Goal: Contribute content: Contribute content

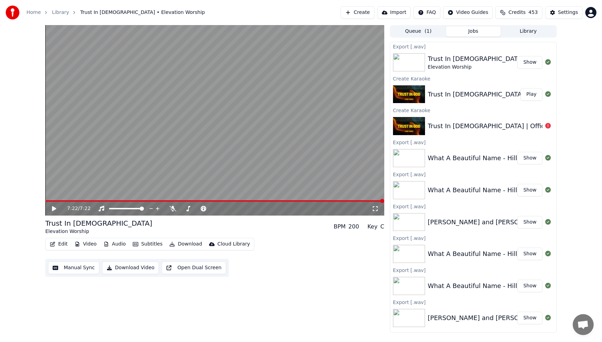
click at [47, 202] on div "7:22 / 7:22" at bounding box center [214, 209] width 339 height 14
click at [47, 200] on video at bounding box center [214, 120] width 339 height 191
click at [115, 161] on video at bounding box center [214, 120] width 339 height 191
click at [527, 30] on button "Library" at bounding box center [528, 31] width 55 height 10
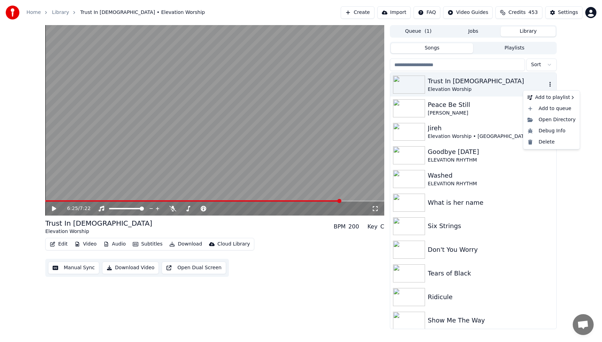
click at [550, 86] on icon "button" at bounding box center [550, 85] width 7 height 6
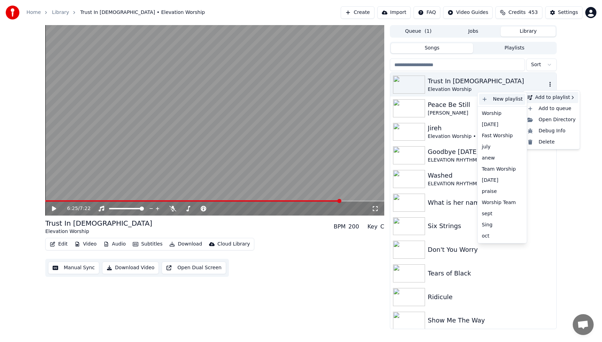
click at [514, 100] on div "New playlist" at bounding box center [502, 99] width 46 height 11
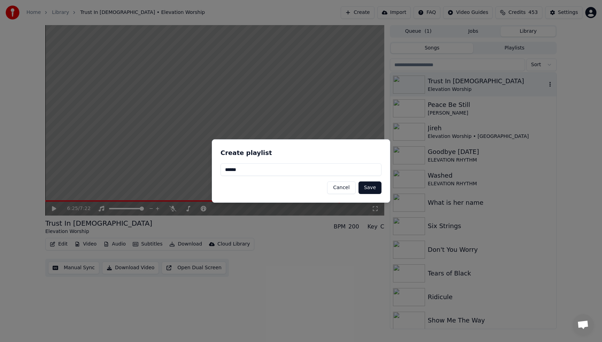
type input "******"
click at [374, 188] on button "Save" at bounding box center [369, 187] width 23 height 13
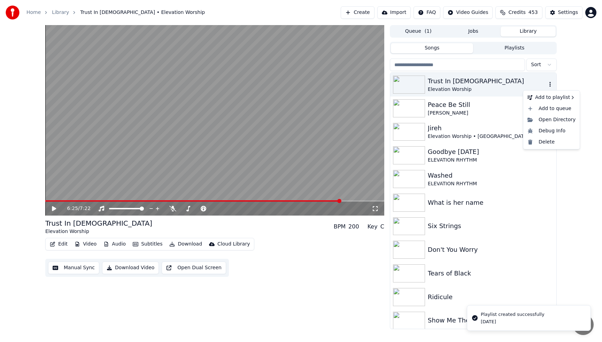
click at [549, 85] on icon "button" at bounding box center [550, 85] width 7 height 6
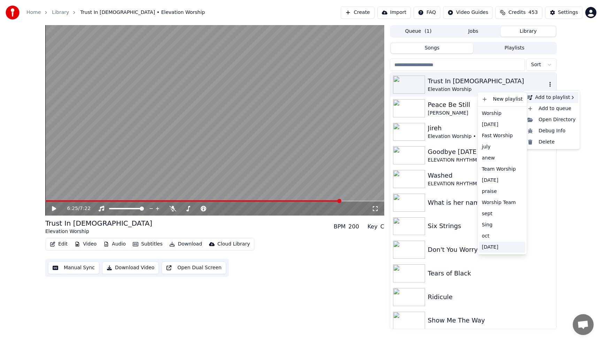
click at [488, 247] on div "[DATE]" at bounding box center [502, 247] width 46 height 11
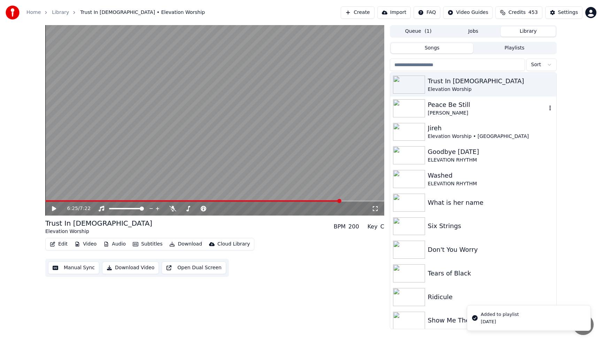
click at [550, 108] on icon "button" at bounding box center [549, 108] width 1 height 5
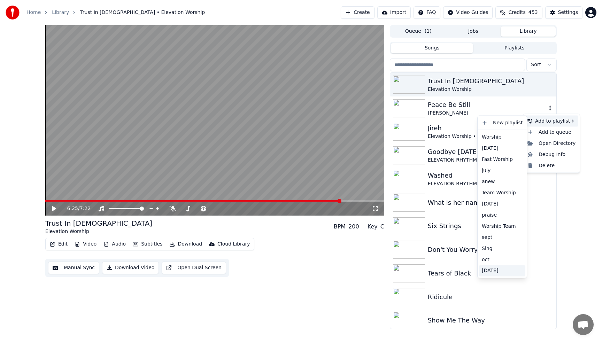
click at [487, 271] on div "[DATE]" at bounding box center [502, 270] width 46 height 11
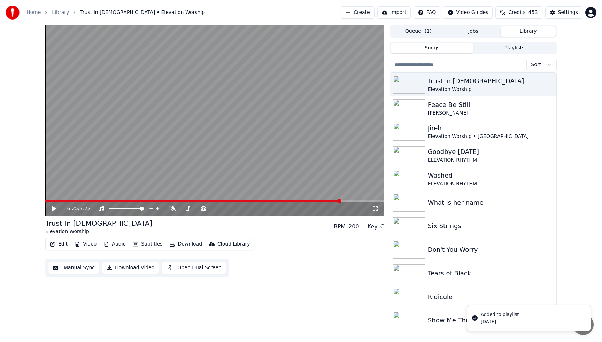
click at [456, 66] on input "search" at bounding box center [457, 65] width 135 height 13
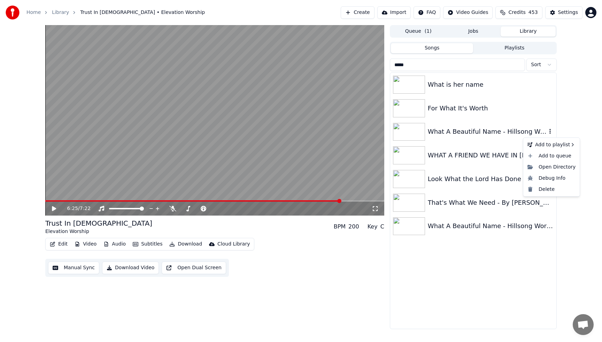
click at [550, 132] on icon "button" at bounding box center [549, 131] width 1 height 5
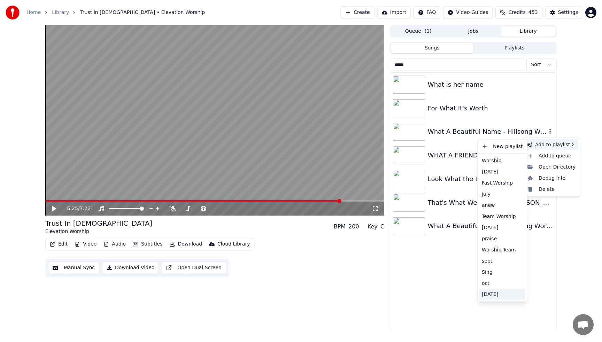
click at [493, 294] on div "[DATE]" at bounding box center [502, 294] width 46 height 11
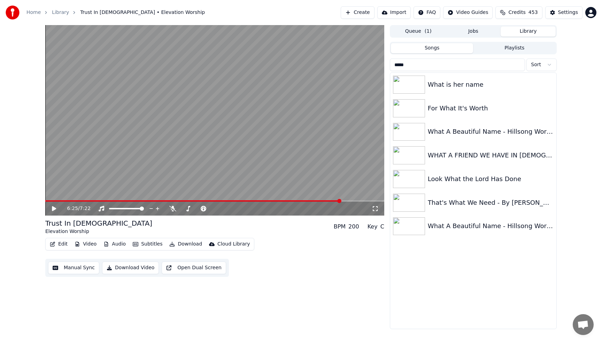
click at [448, 70] on input "****" at bounding box center [457, 65] width 135 height 13
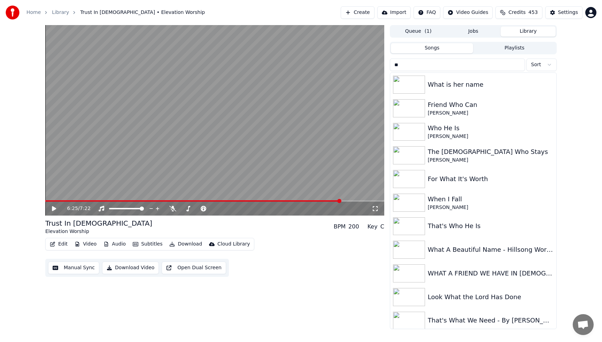
type input "*"
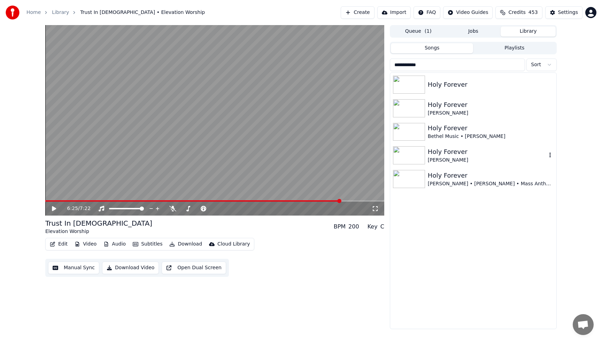
type input "**********"
click at [551, 155] on icon "button" at bounding box center [550, 155] width 7 height 6
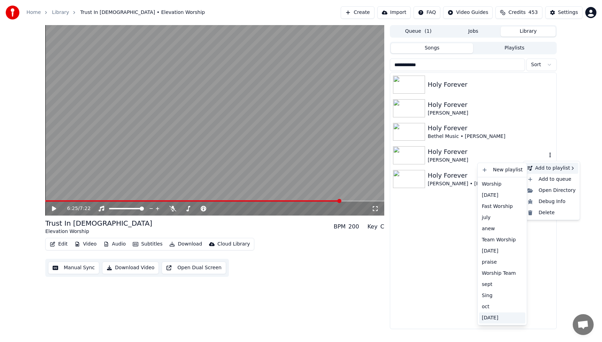
click at [485, 321] on div "[DATE]" at bounding box center [502, 317] width 46 height 11
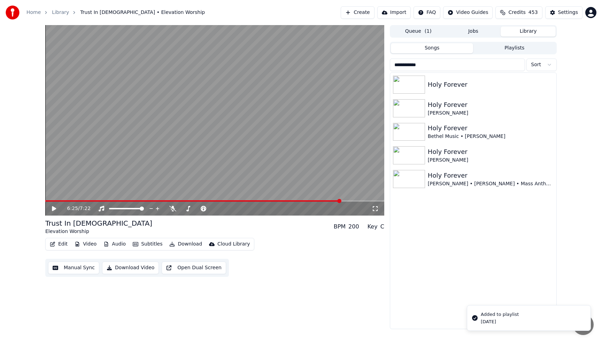
click at [519, 66] on input "**********" at bounding box center [457, 65] width 135 height 13
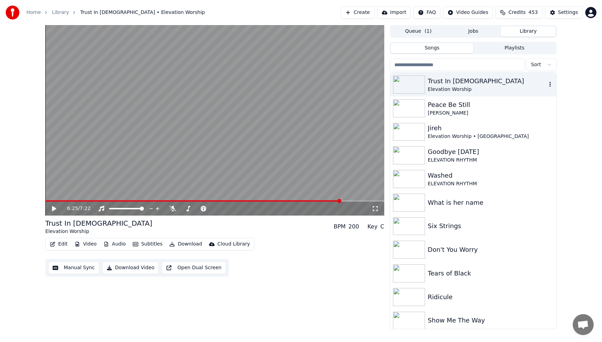
click at [431, 83] on div "Trust In [DEMOGRAPHIC_DATA]" at bounding box center [487, 81] width 119 height 10
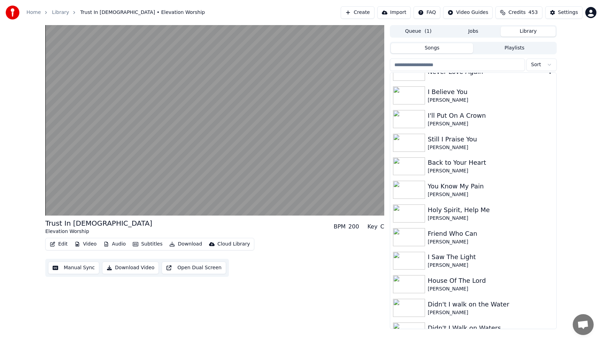
scroll to position [571, 0]
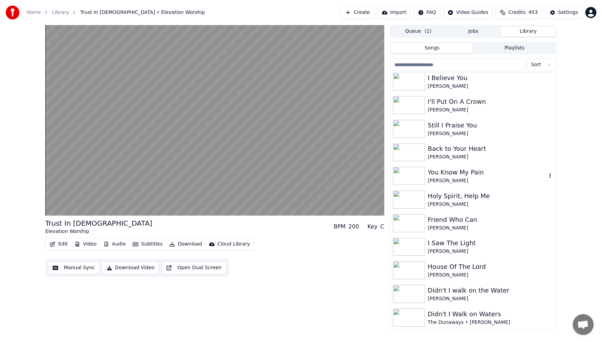
click at [550, 176] on icon "button" at bounding box center [550, 176] width 7 height 6
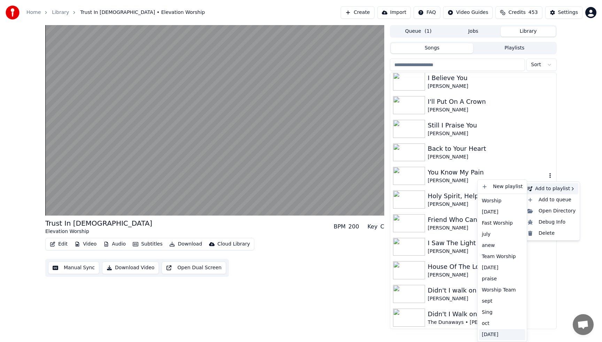
click at [488, 335] on div "[DATE]" at bounding box center [502, 334] width 46 height 11
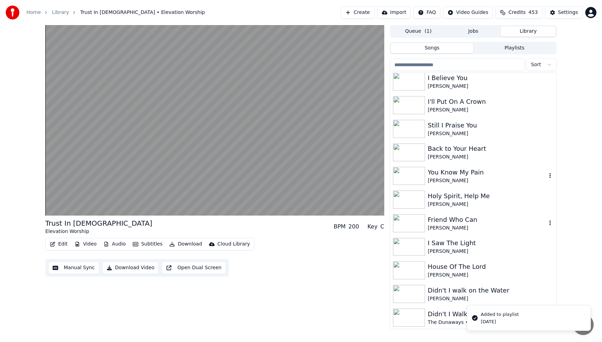
click at [550, 224] on icon "button" at bounding box center [550, 223] width 7 height 6
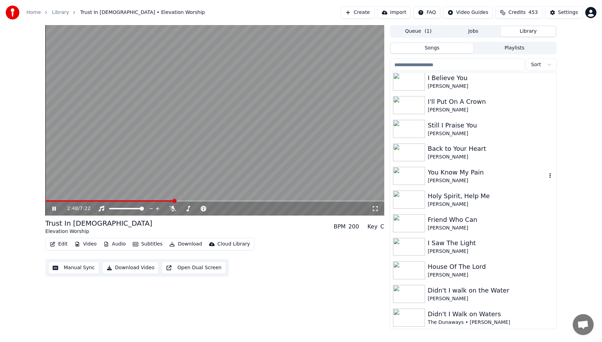
click at [308, 129] on video at bounding box center [214, 120] width 339 height 191
click at [362, 12] on button "Create" at bounding box center [358, 12] width 34 height 13
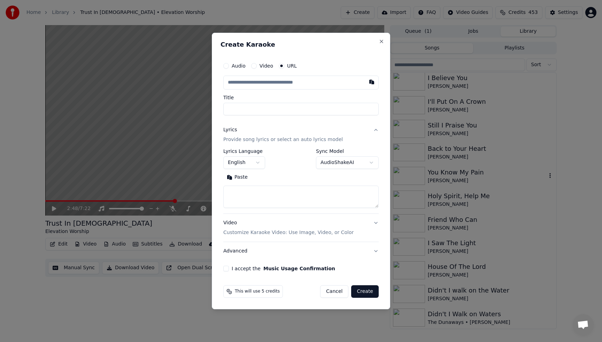
type input "**********"
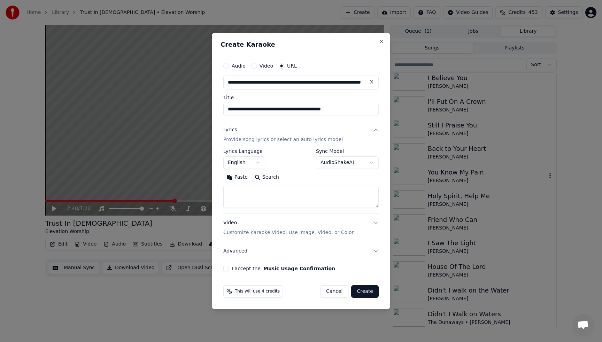
type input "**********"
click at [227, 267] on button "I accept the Music Usage Confirmation" at bounding box center [226, 269] width 6 height 6
click at [269, 179] on button "Search" at bounding box center [266, 177] width 31 height 11
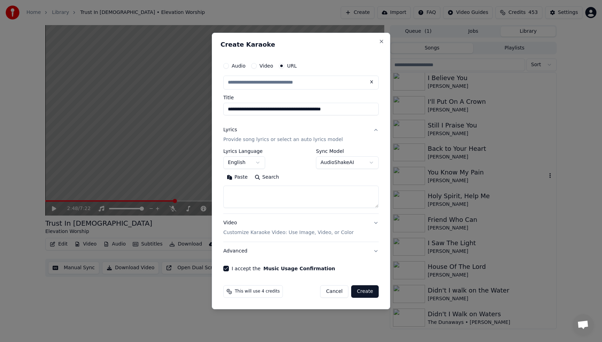
click at [255, 84] on input "text" at bounding box center [300, 83] width 155 height 14
click at [258, 193] on textarea at bounding box center [300, 197] width 155 height 22
type input "**********"
type textarea "*"
click at [236, 180] on button "Search" at bounding box center [238, 177] width 31 height 11
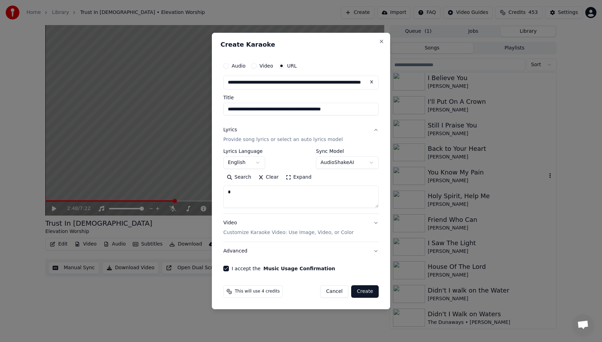
click at [368, 293] on button "Create" at bounding box center [365, 291] width 28 height 13
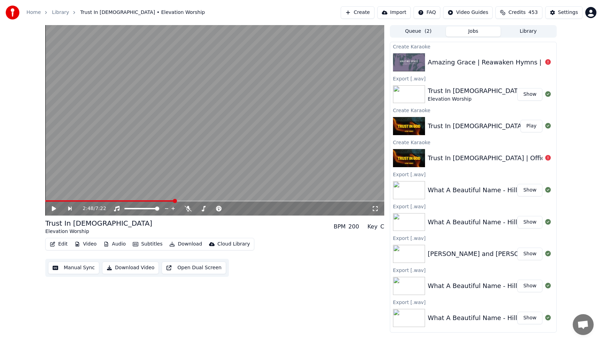
click at [370, 15] on button "Create" at bounding box center [358, 12] width 34 height 13
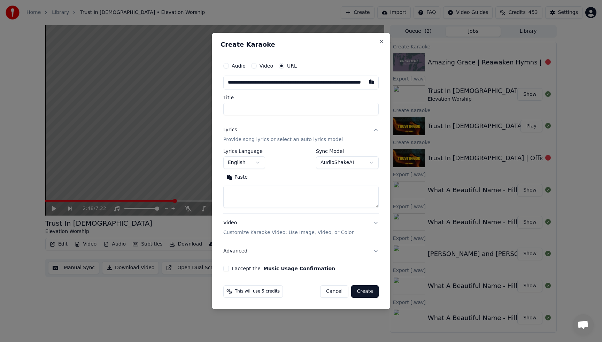
scroll to position [0, 55]
type input "**********"
click at [224, 268] on button "I accept the Music Usage Confirmation" at bounding box center [226, 269] width 6 height 6
type input "**********"
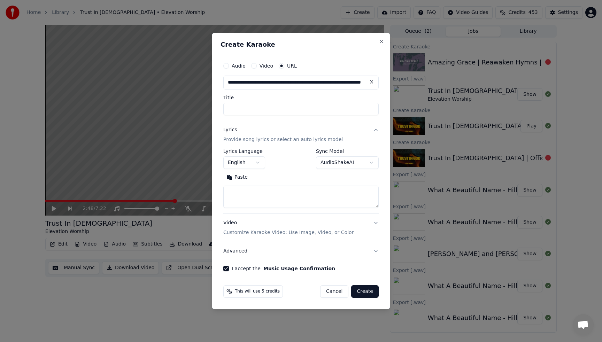
type input "**********"
click at [267, 179] on button "Search" at bounding box center [266, 177] width 31 height 11
click at [246, 198] on textarea at bounding box center [300, 197] width 155 height 22
type textarea "*"
click at [368, 292] on button "Create" at bounding box center [365, 291] width 28 height 13
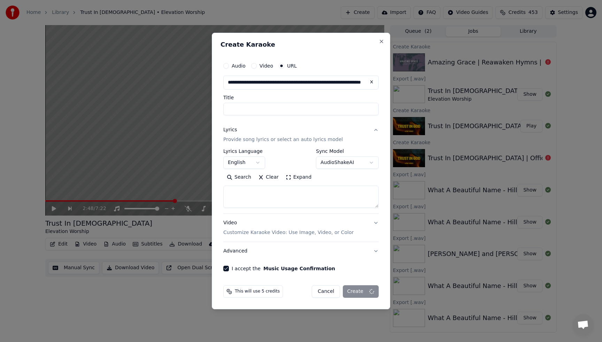
select select
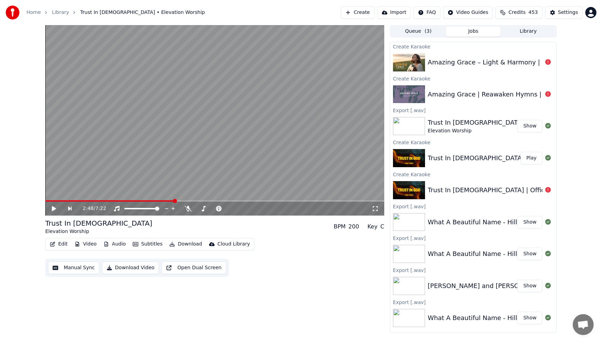
click at [369, 13] on button "Create" at bounding box center [358, 12] width 34 height 13
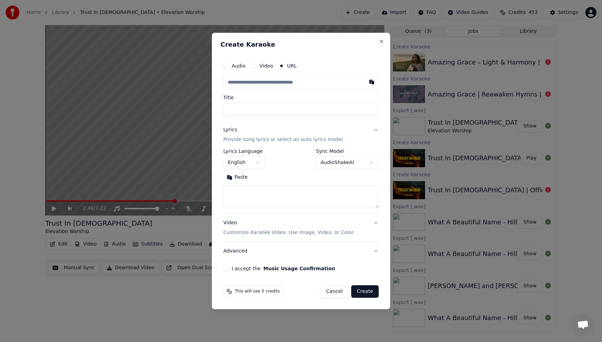
type input "**********"
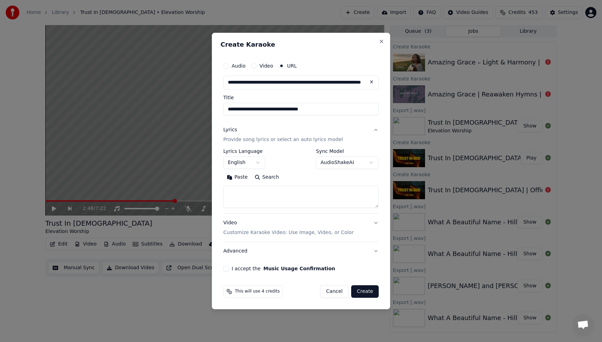
type input "**********"
click at [225, 269] on button "I accept the Music Usage Confirmation" at bounding box center [226, 269] width 6 height 6
click at [244, 194] on textarea at bounding box center [300, 197] width 155 height 22
click at [264, 177] on button "Search" at bounding box center [266, 177] width 31 height 11
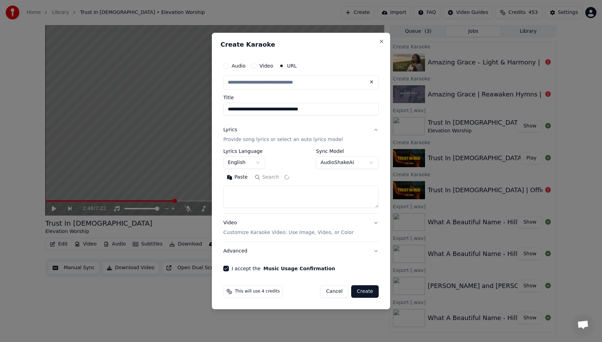
type input "**********"
type textarea "**********"
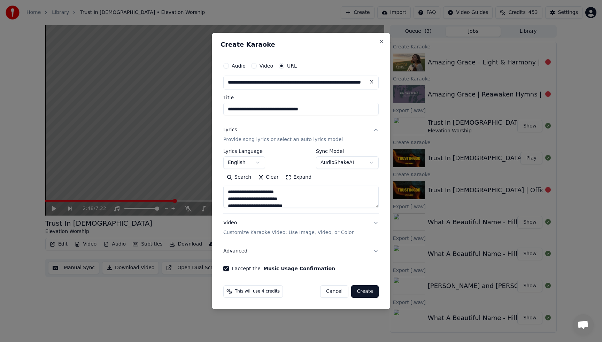
click at [359, 292] on button "Create" at bounding box center [365, 291] width 28 height 13
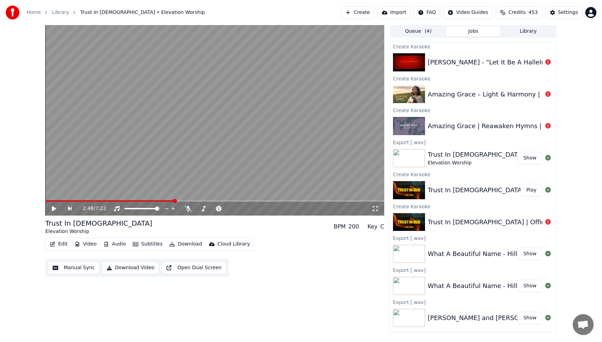
click at [521, 32] on button "Library" at bounding box center [528, 31] width 55 height 10
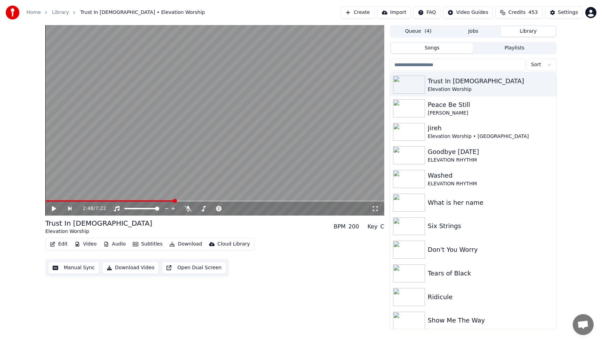
click at [440, 67] on input "search" at bounding box center [457, 65] width 135 height 13
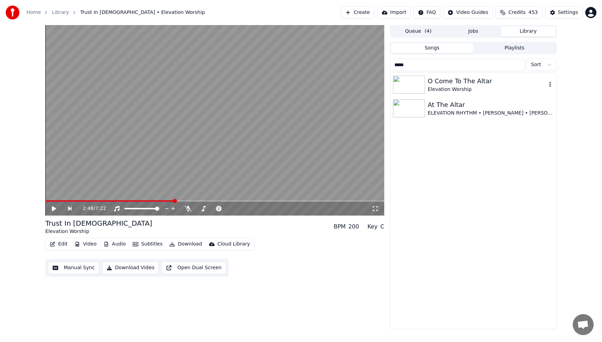
type input "*****"
click at [436, 83] on div "O Come To The Altar" at bounding box center [487, 81] width 119 height 10
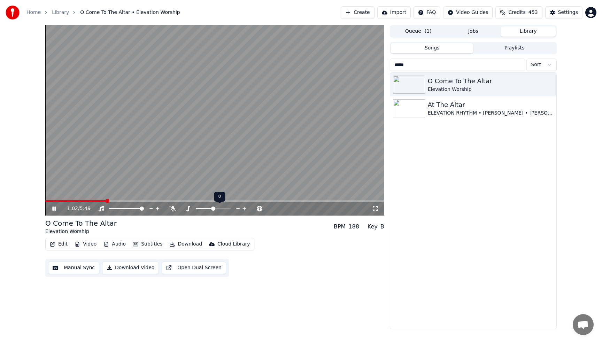
click at [244, 209] on icon at bounding box center [243, 208] width 3 height 3
click at [214, 138] on video at bounding box center [214, 120] width 339 height 191
click at [518, 64] on input "*****" at bounding box center [457, 65] width 135 height 13
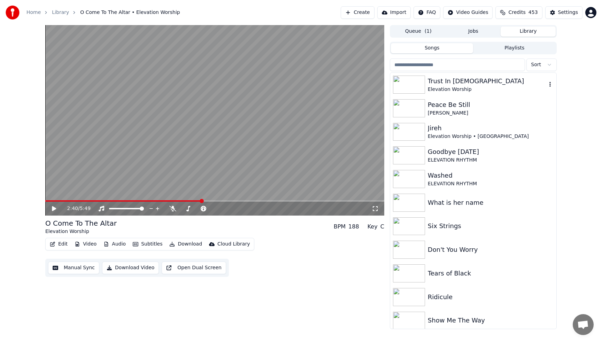
click at [468, 89] on div "Elevation Worship" at bounding box center [487, 89] width 119 height 7
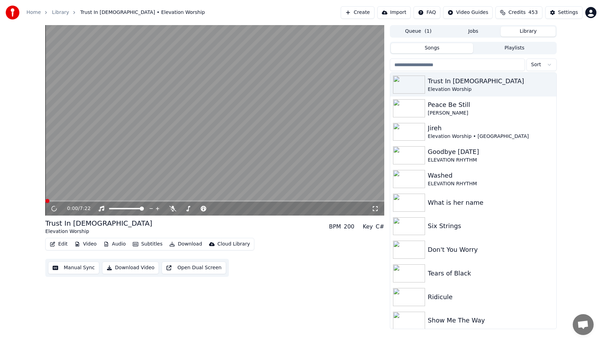
click at [362, 130] on video at bounding box center [214, 120] width 339 height 191
click at [420, 87] on img at bounding box center [409, 85] width 32 height 18
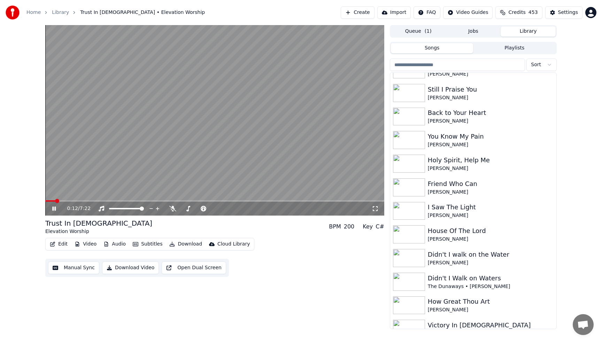
scroll to position [613, 0]
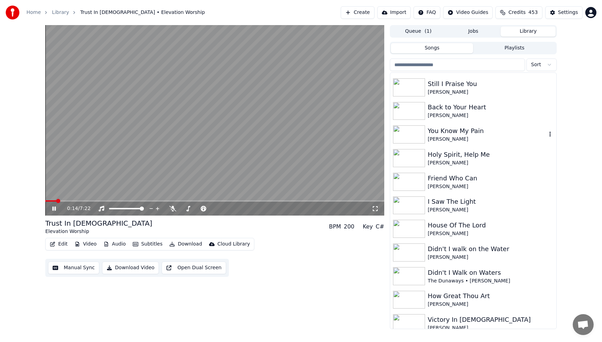
click at [424, 133] on img at bounding box center [409, 134] width 32 height 18
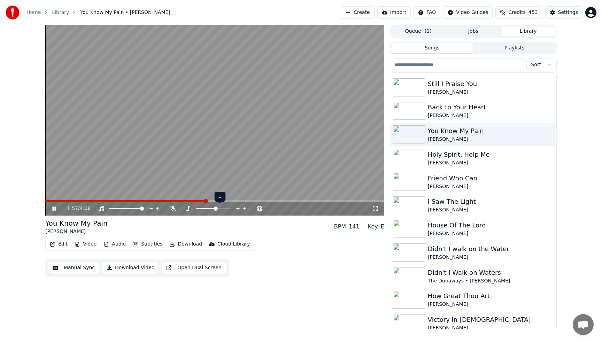
click at [245, 208] on icon at bounding box center [244, 208] width 7 height 7
click at [237, 209] on icon at bounding box center [238, 208] width 7 height 7
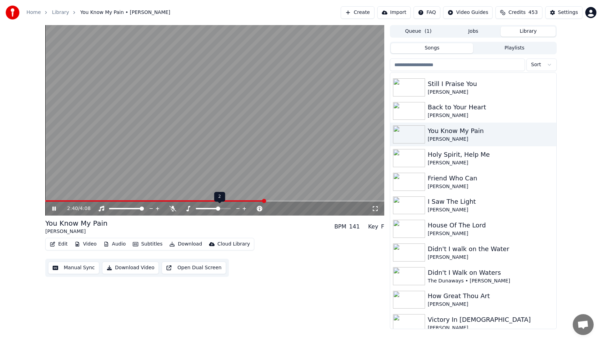
click at [237, 209] on icon at bounding box center [238, 208] width 7 height 7
click at [447, 136] on div "[PERSON_NAME]" at bounding box center [487, 139] width 119 height 7
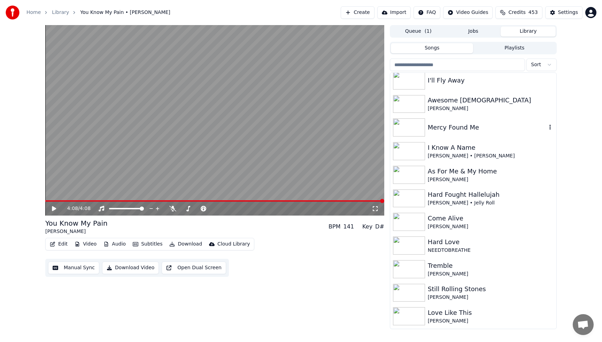
scroll to position [1937, 0]
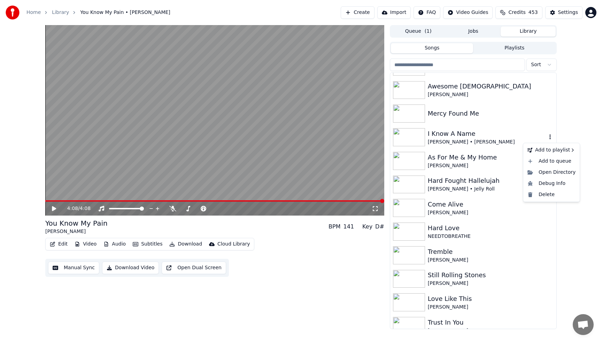
click at [550, 137] on icon "button" at bounding box center [549, 136] width 1 height 5
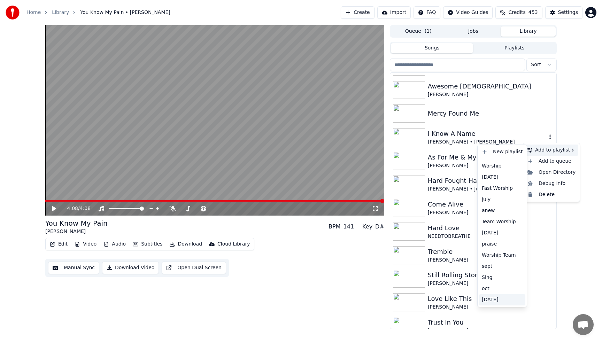
click at [490, 303] on div "[DATE]" at bounding box center [502, 299] width 46 height 11
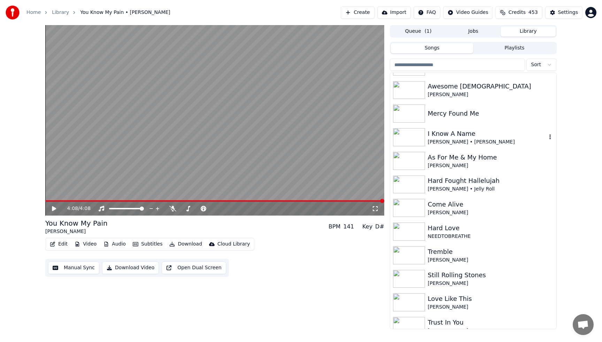
click at [435, 136] on div "I Know A Name" at bounding box center [487, 134] width 119 height 10
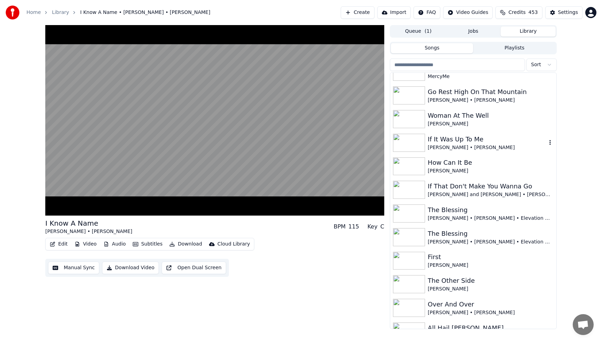
scroll to position [2466, 0]
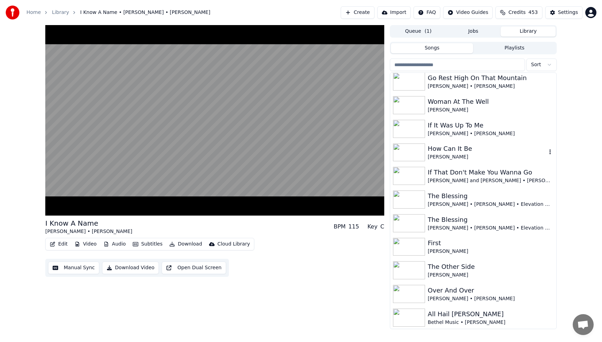
click at [440, 149] on div "How Can It Be" at bounding box center [487, 149] width 119 height 10
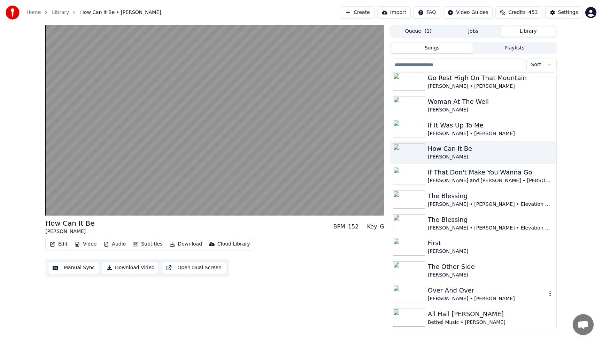
click at [467, 293] on div "Over And Over" at bounding box center [487, 291] width 119 height 10
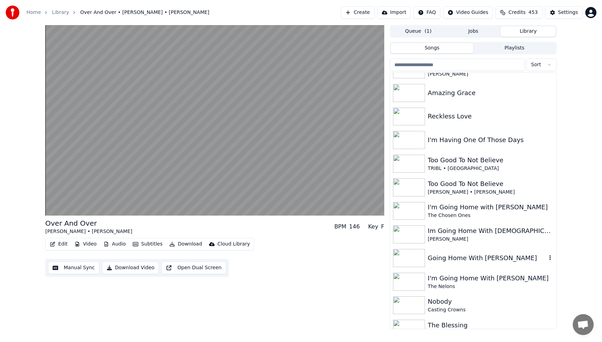
scroll to position [3274, 0]
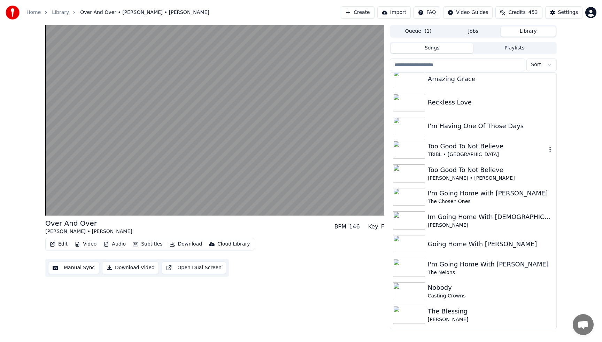
click at [444, 147] on div "Too Good To Not Believe" at bounding box center [487, 146] width 119 height 10
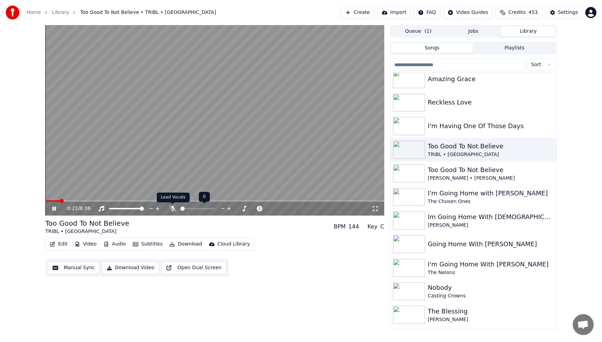
click at [172, 209] on icon at bounding box center [172, 209] width 7 height 6
click at [172, 209] on icon at bounding box center [173, 209] width 4 height 6
click at [164, 178] on video at bounding box center [214, 120] width 339 height 191
click at [172, 208] on icon at bounding box center [172, 209] width 7 height 6
click at [165, 166] on video at bounding box center [214, 120] width 339 height 191
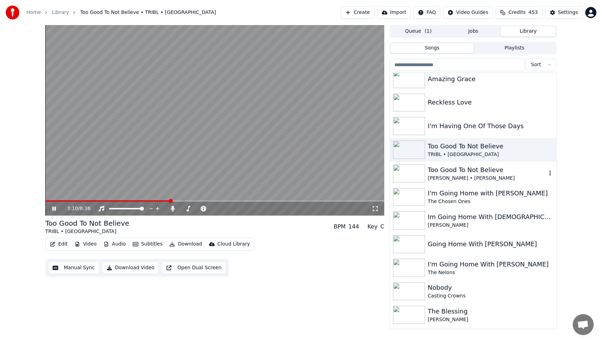
click at [447, 176] on div "[PERSON_NAME] • [PERSON_NAME]" at bounding box center [487, 178] width 119 height 7
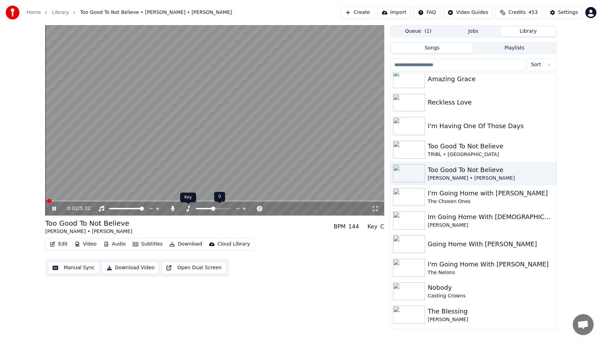
click at [188, 210] on icon at bounding box center [188, 209] width 4 height 6
click at [172, 210] on icon at bounding box center [173, 209] width 4 height 6
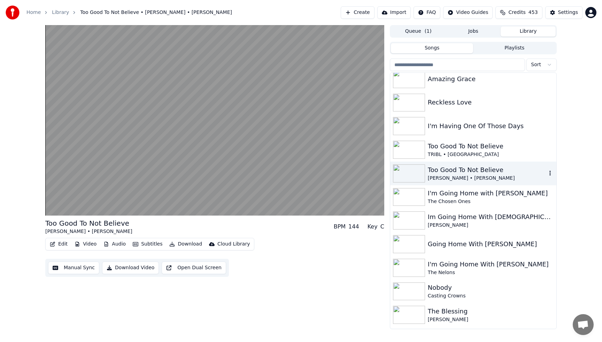
click at [550, 173] on icon "button" at bounding box center [549, 173] width 1 height 5
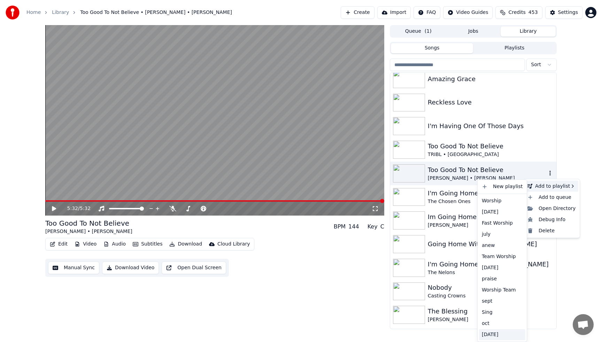
click at [487, 334] on div "[DATE]" at bounding box center [502, 334] width 46 height 11
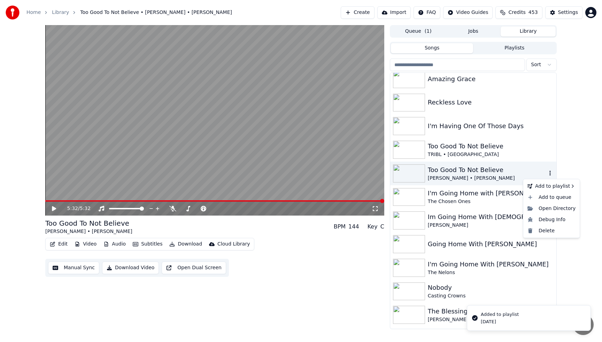
click at [443, 311] on div "The Blessing" at bounding box center [487, 312] width 119 height 10
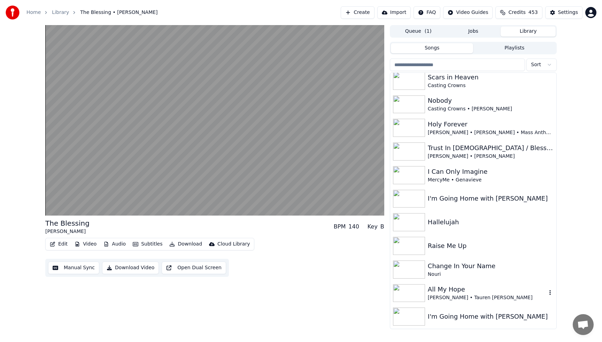
scroll to position [3776, 0]
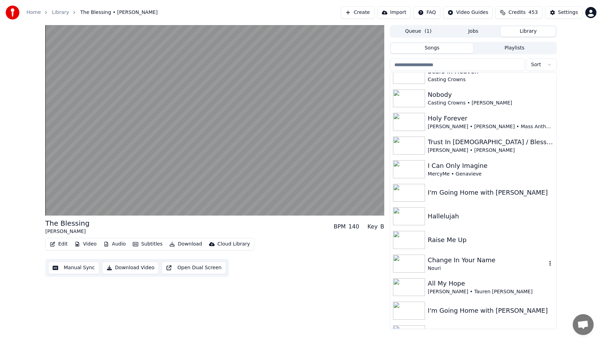
click at [456, 265] on div "Nouri" at bounding box center [487, 268] width 119 height 7
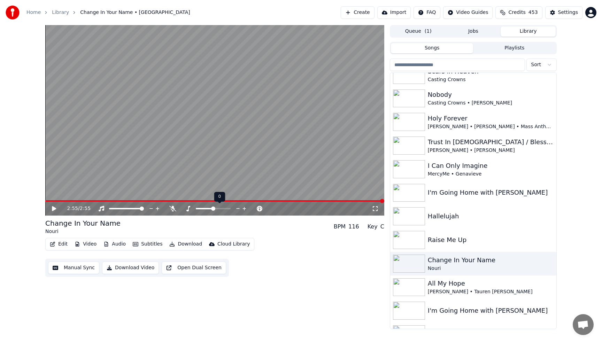
click at [243, 207] on icon at bounding box center [244, 208] width 7 height 7
click at [47, 200] on span at bounding box center [46, 200] width 2 height 1
click at [47, 202] on span at bounding box center [49, 201] width 4 height 4
click at [52, 209] on icon at bounding box center [54, 208] width 4 height 5
click at [237, 208] on icon at bounding box center [238, 208] width 7 height 7
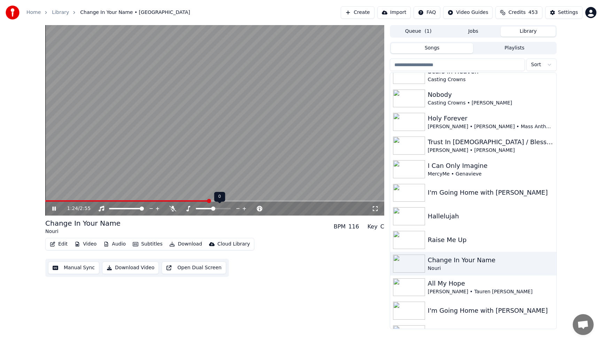
click at [237, 208] on icon at bounding box center [238, 208] width 7 height 7
click at [208, 155] on video at bounding box center [214, 120] width 339 height 191
click at [244, 208] on icon at bounding box center [244, 208] width 7 height 7
click at [552, 264] on icon "button" at bounding box center [550, 264] width 7 height 6
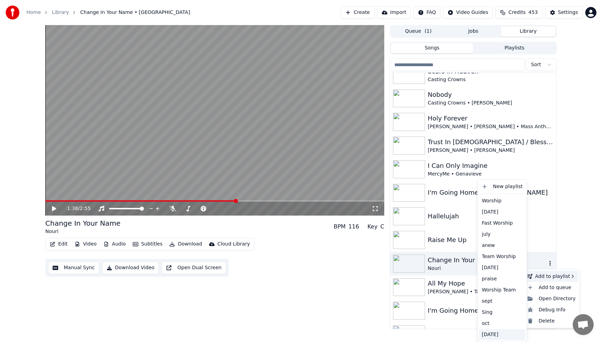
click at [496, 334] on div "[DATE]" at bounding box center [502, 334] width 46 height 11
